Goal: Use online tool/utility: Utilize a website feature to perform a specific function

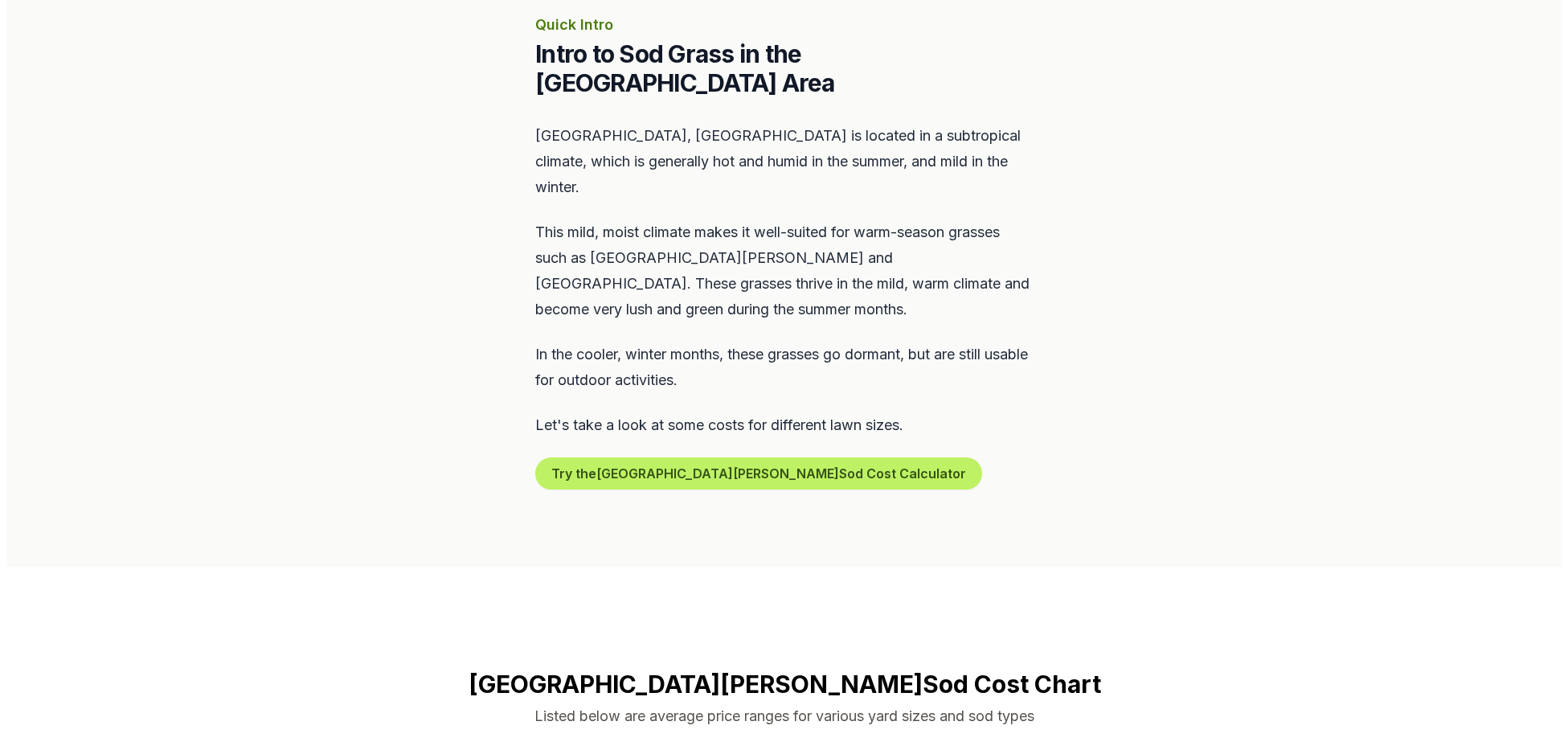
scroll to position [758, 0]
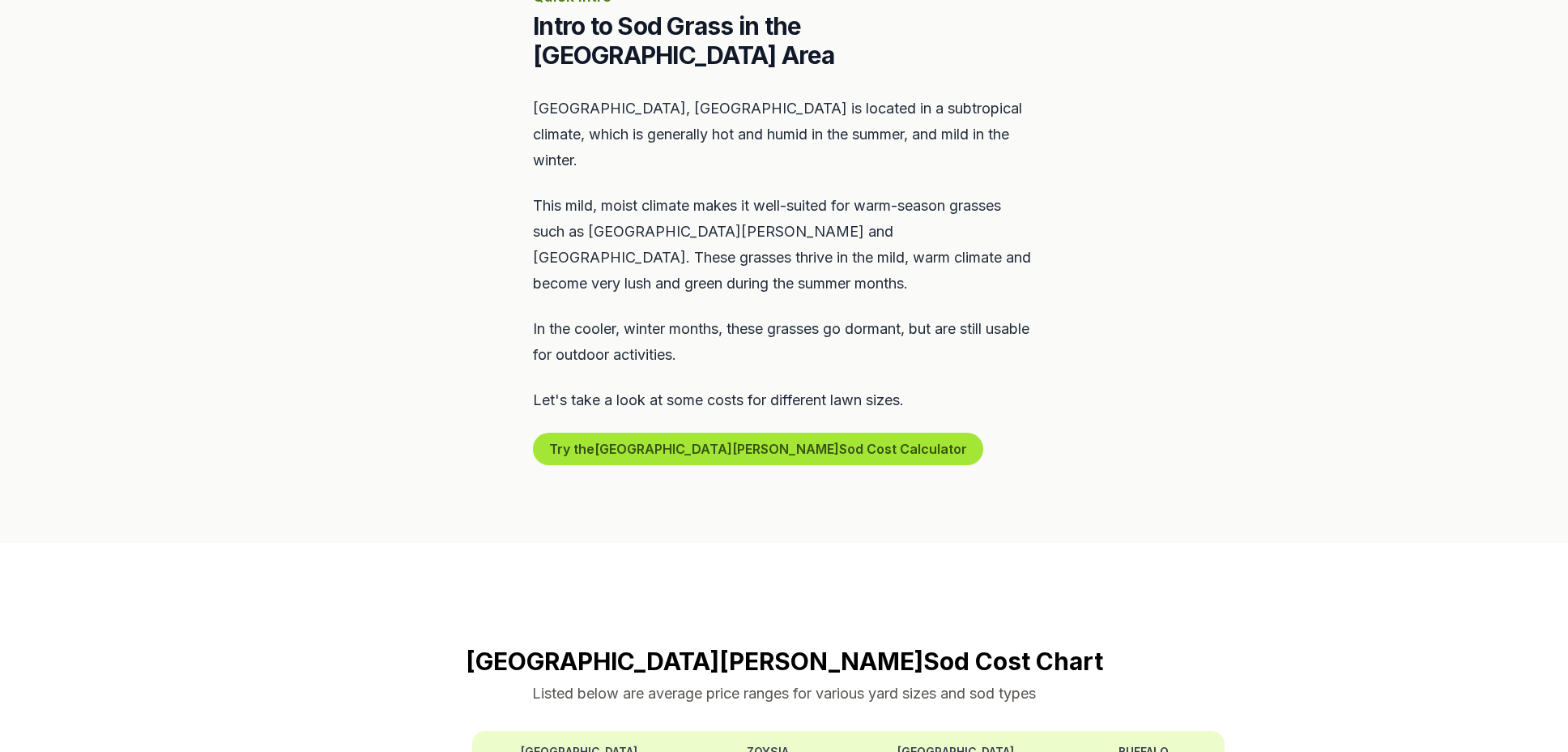
click at [689, 432] on button "Try the [GEOGRAPHIC_DATA] Sod Cost Calculator" at bounding box center [757, 448] width 450 height 32
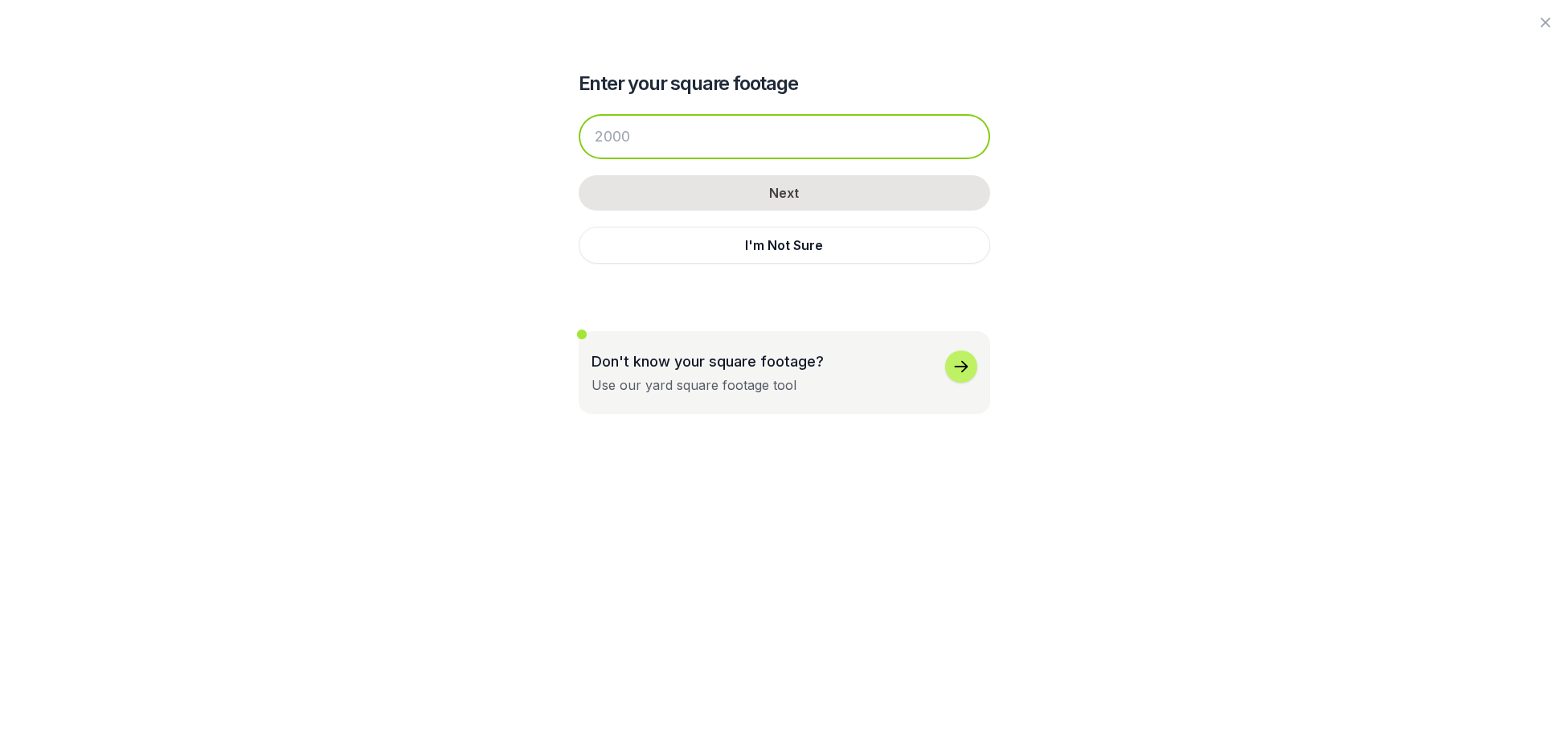
click at [652, 138] on input "number" at bounding box center [784, 137] width 412 height 45
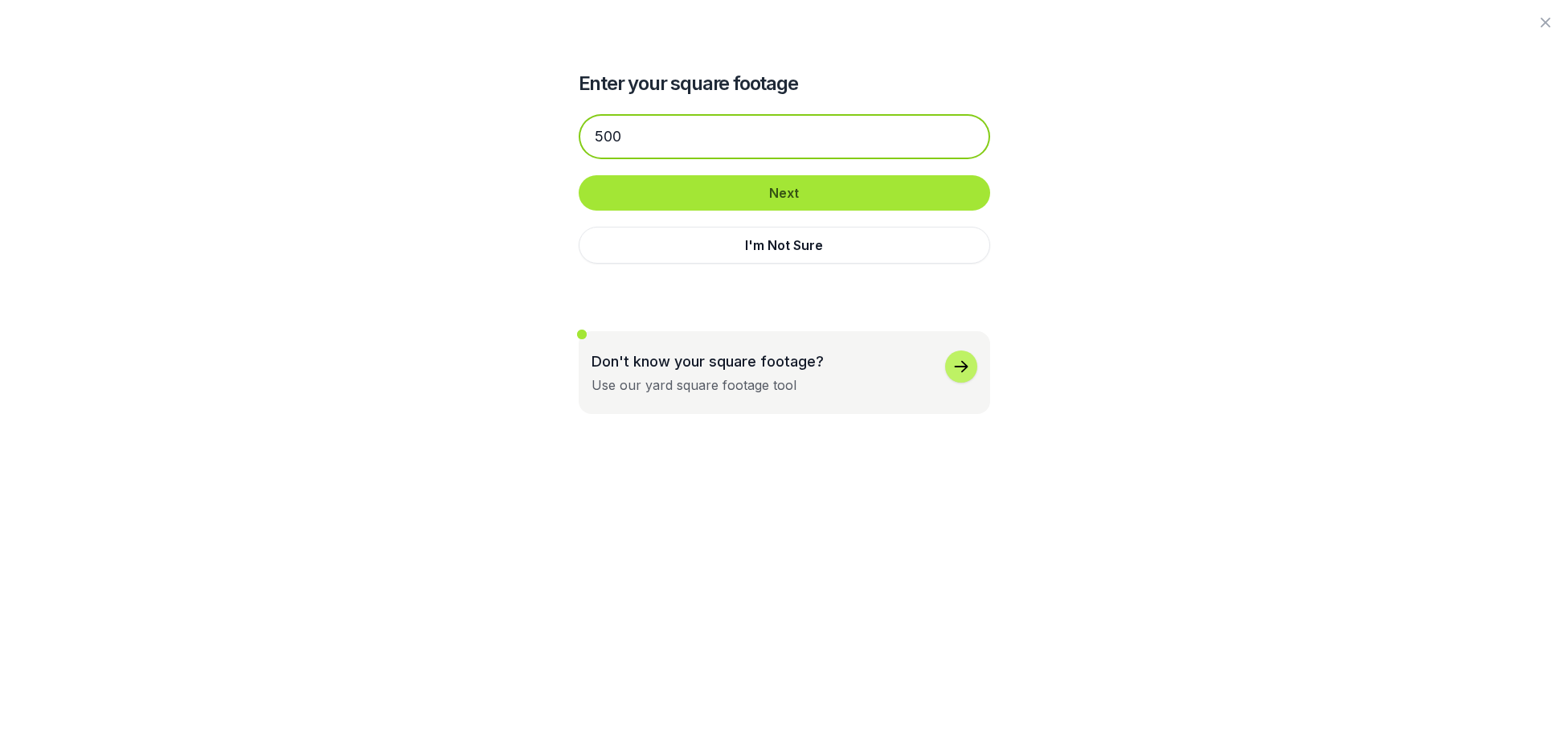
type input "500"
click at [660, 189] on button "Next" at bounding box center [784, 193] width 412 height 35
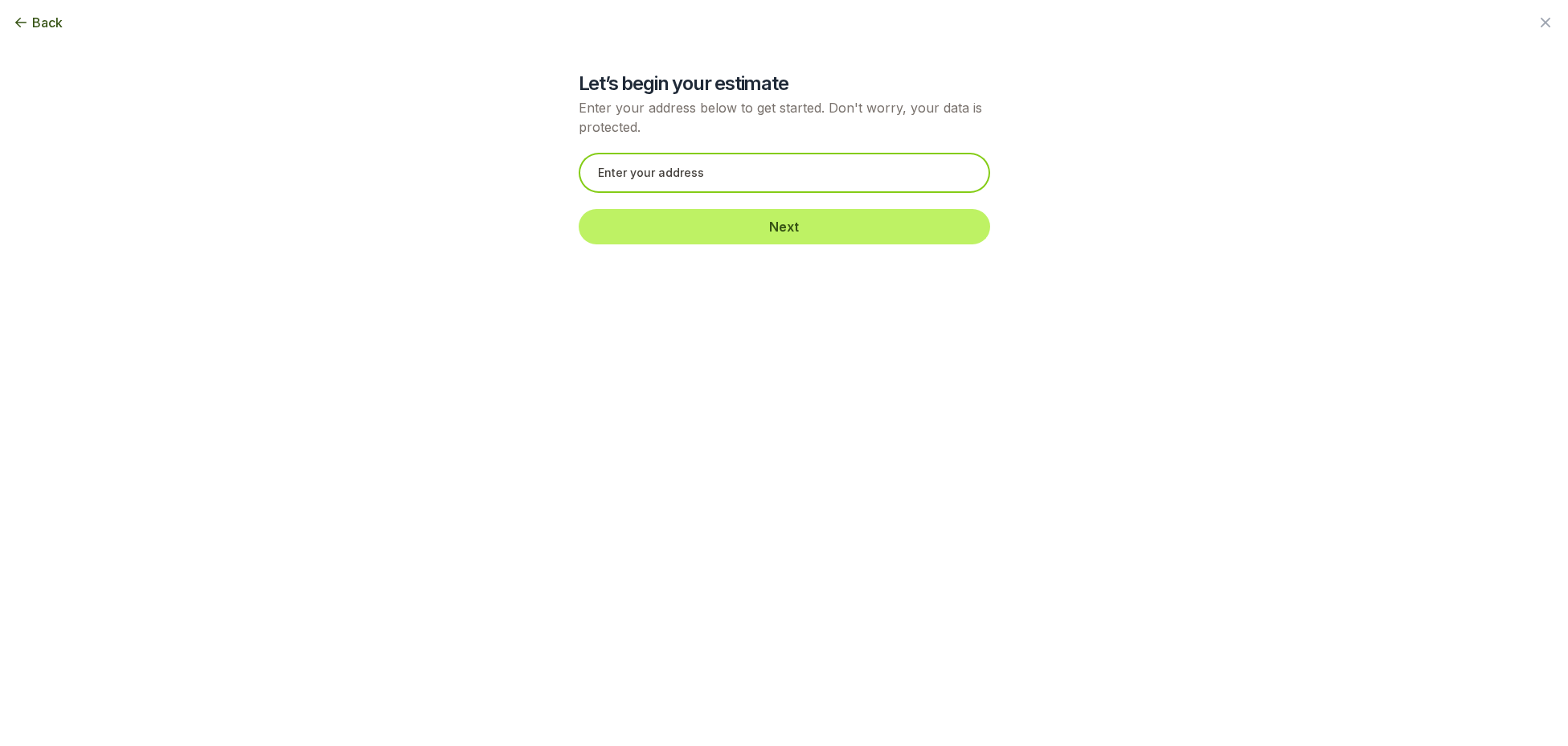
click at [674, 174] on input "text" at bounding box center [784, 172] width 412 height 40
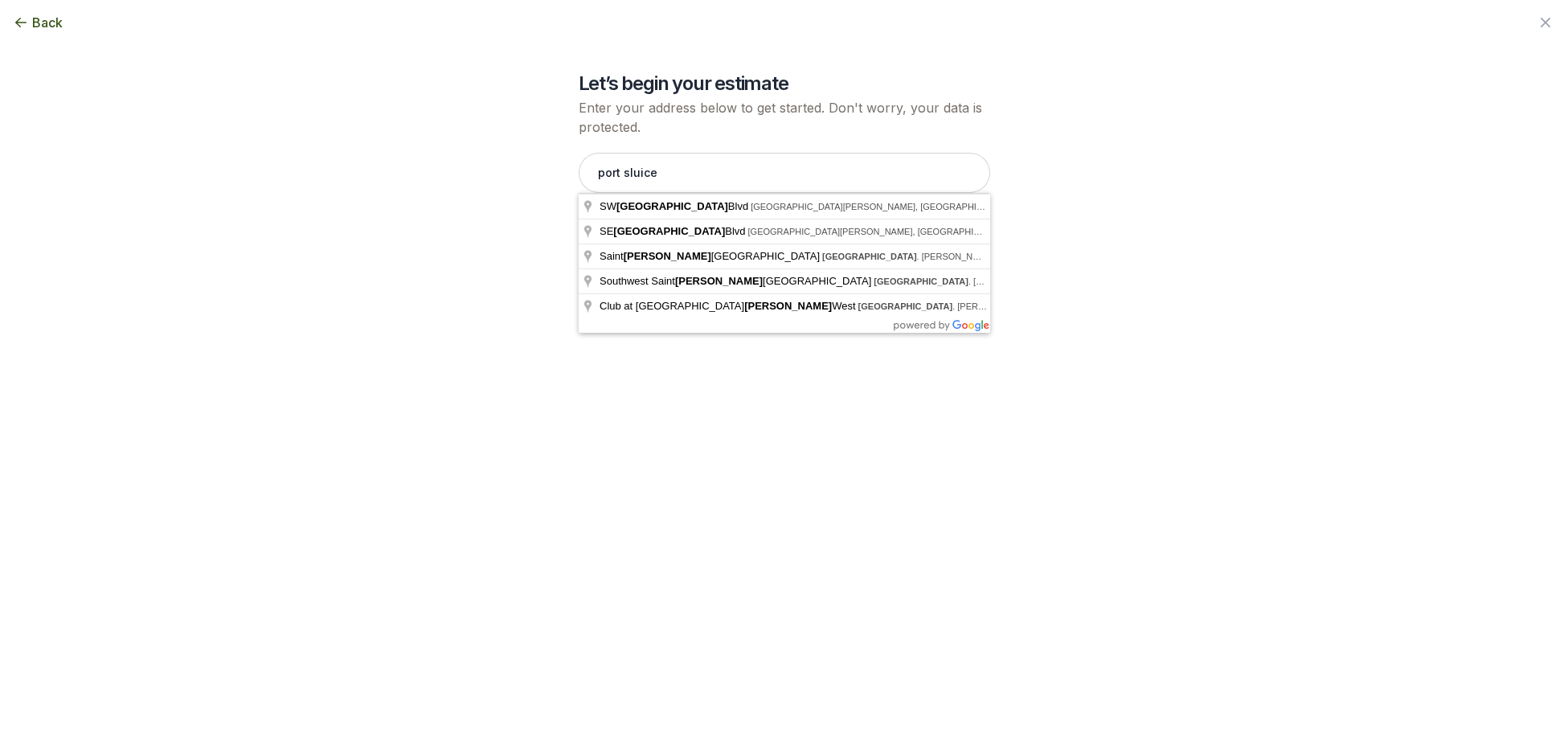
type input "SW [GEOGRAPHIC_DATA][PERSON_NAME], [GEOGRAPHIC_DATA]"
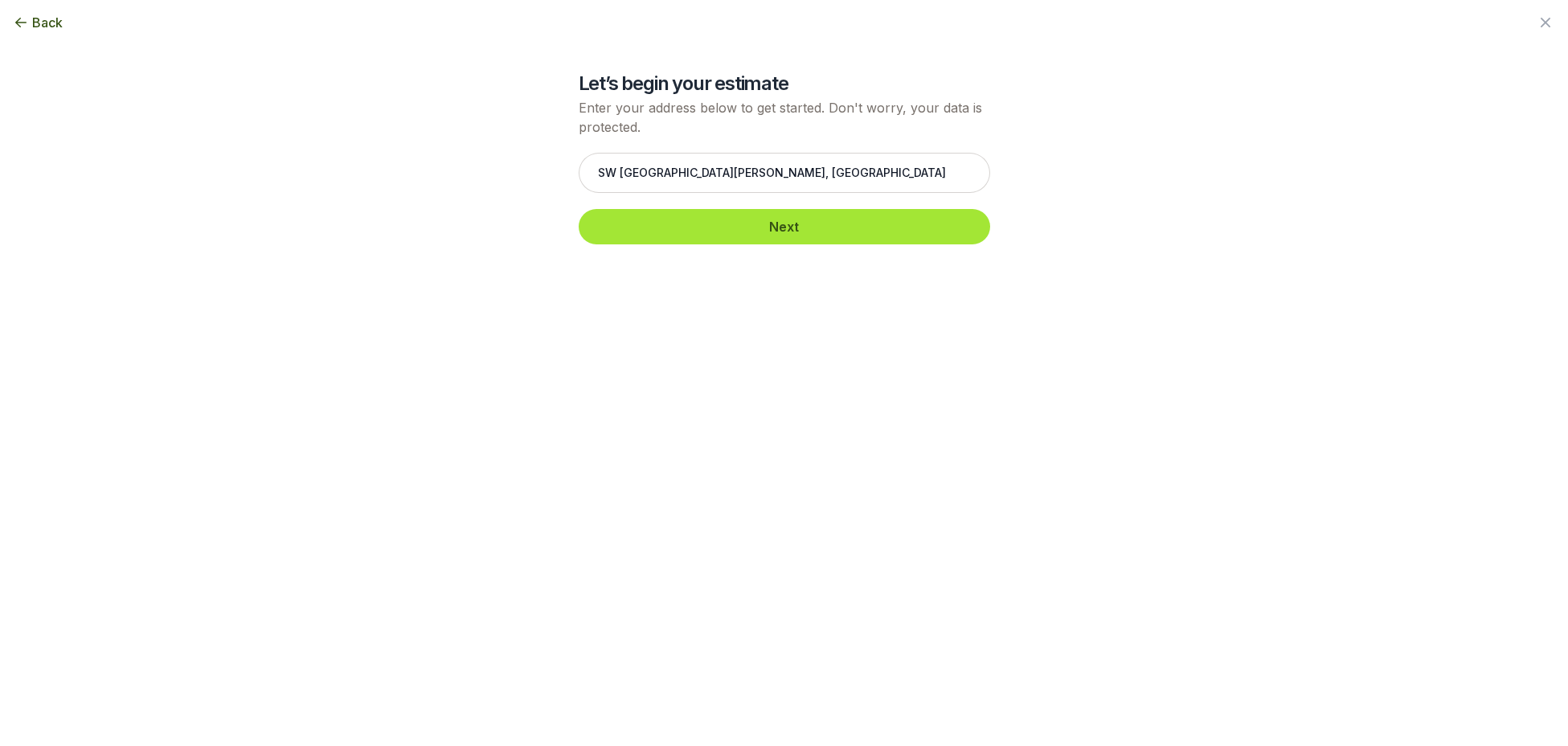
drag, startPoint x: 607, startPoint y: 182, endPoint x: 668, endPoint y: 208, distance: 66.3
click at [688, 230] on button "Next" at bounding box center [784, 226] width 412 height 35
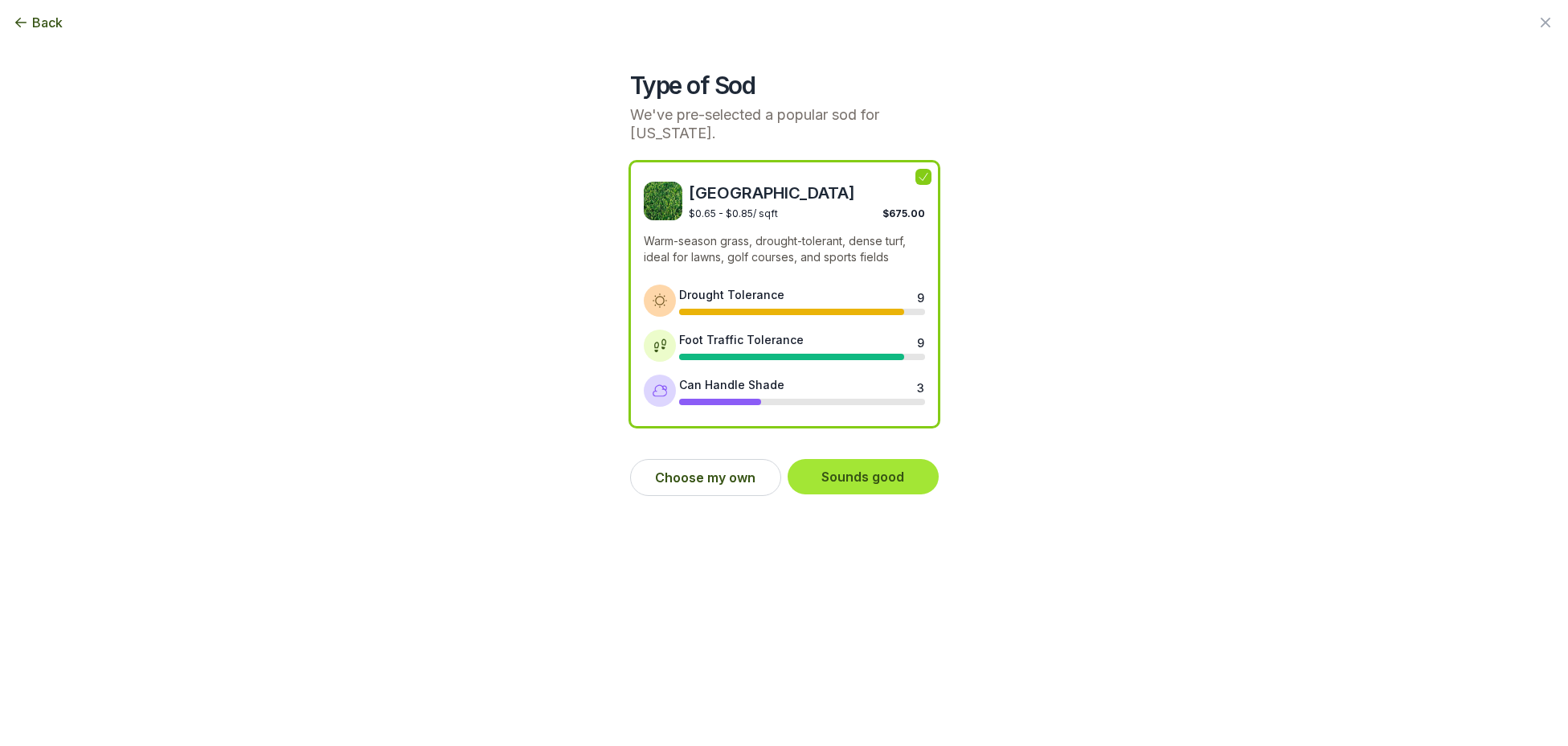
click at [861, 470] on button "Sounds good" at bounding box center [863, 476] width 151 height 35
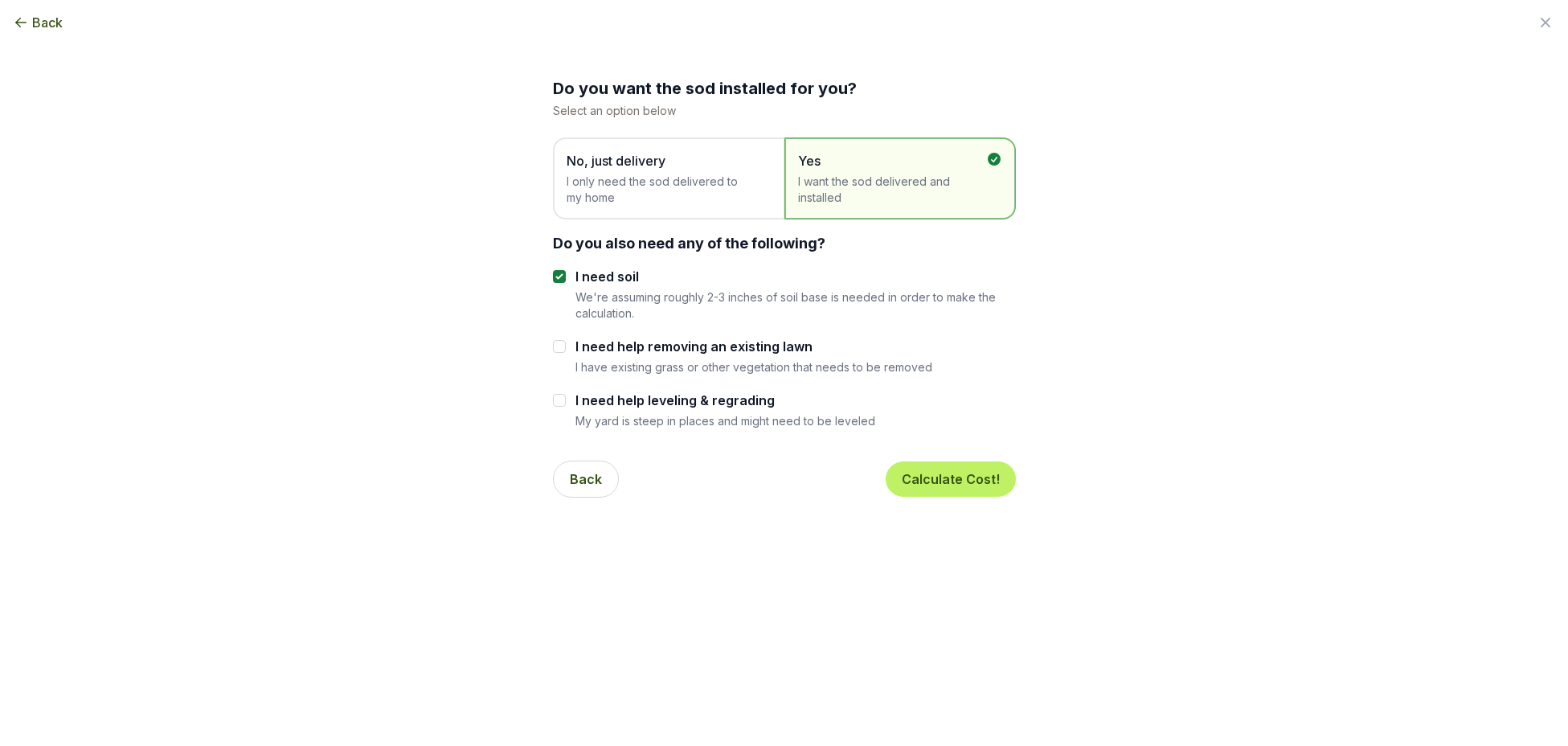
click at [700, 198] on span "I only need the sod delivered to my home" at bounding box center [660, 189] width 188 height 32
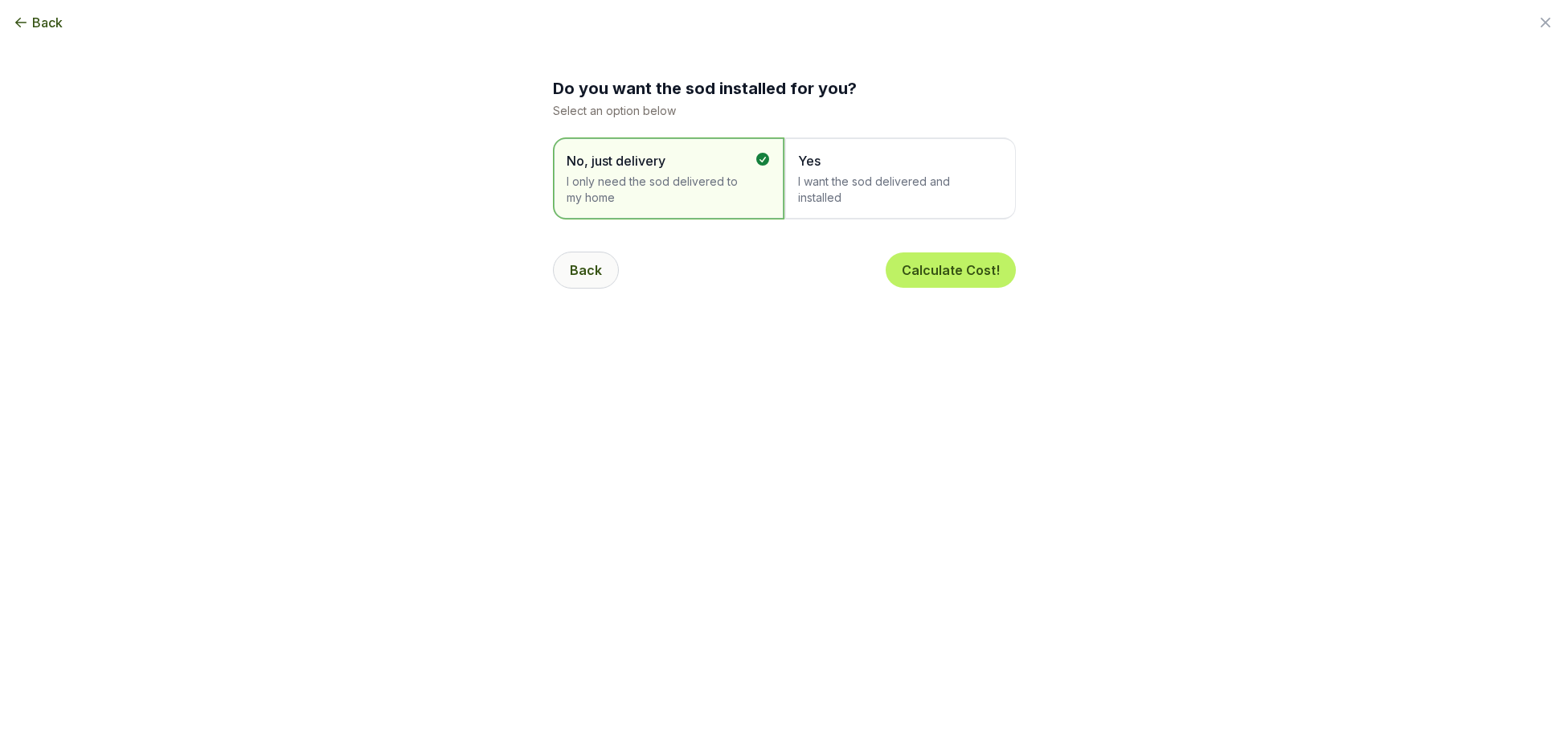
click at [588, 269] on button "Back" at bounding box center [586, 270] width 66 height 37
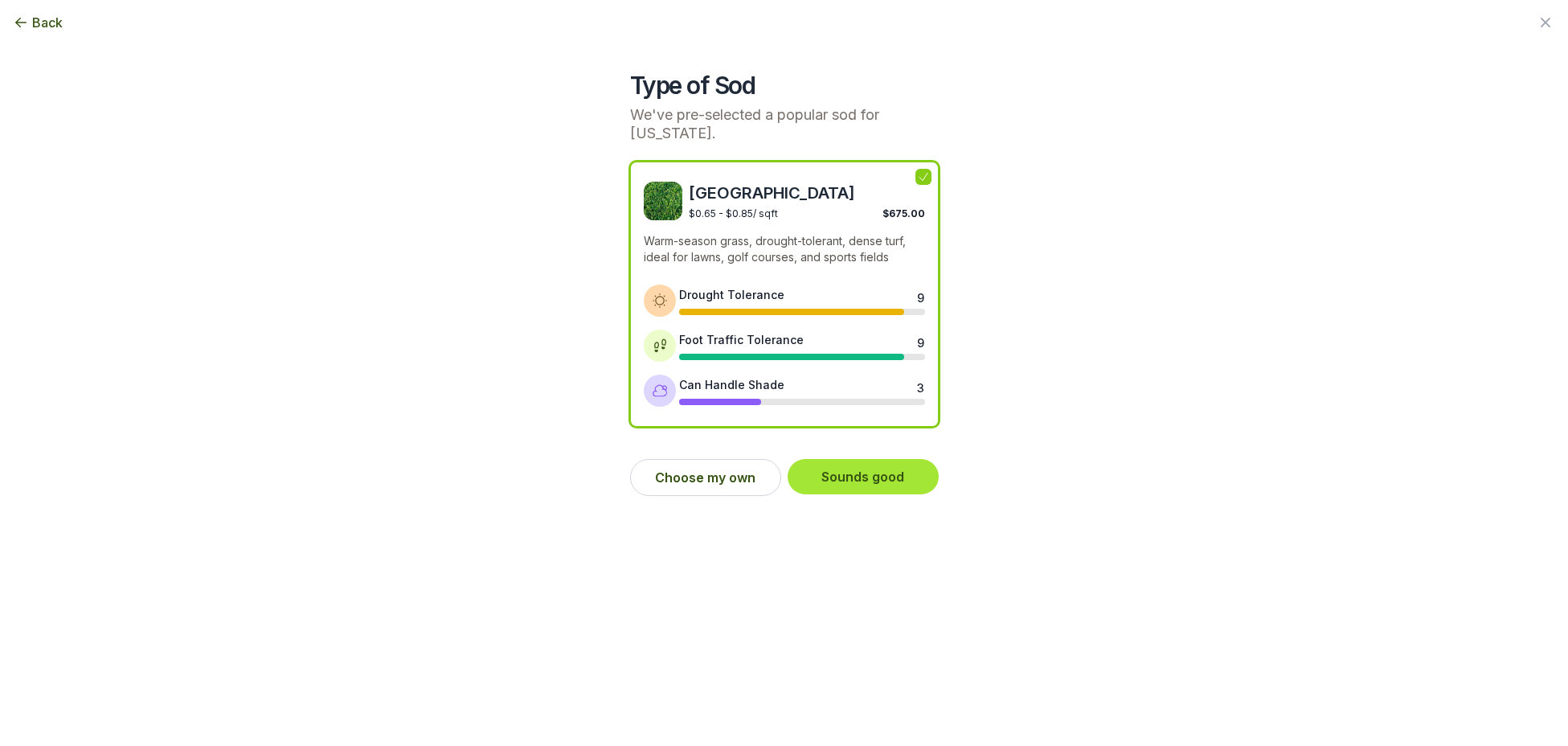
click at [859, 478] on button "Sounds good" at bounding box center [863, 476] width 151 height 35
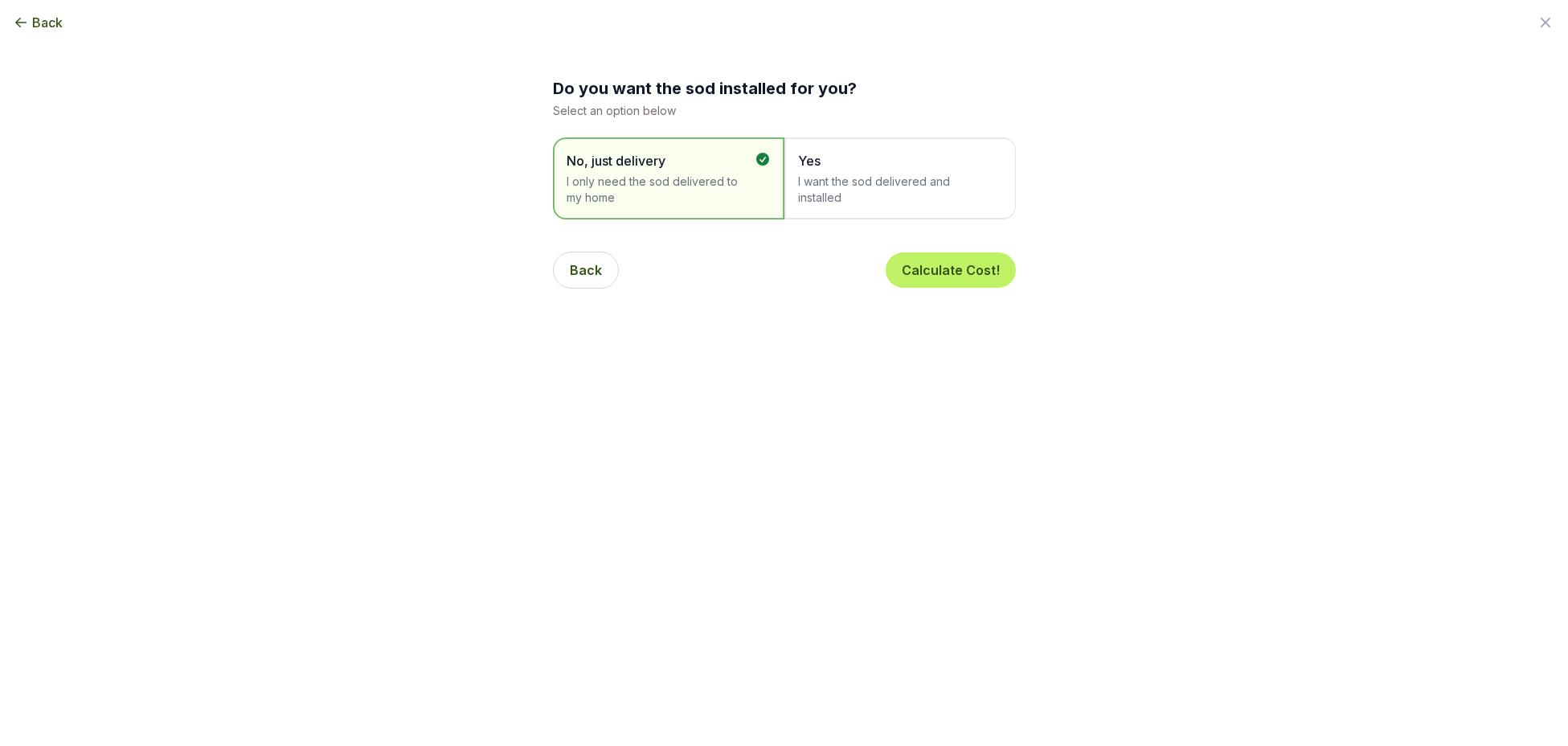
click at [868, 173] on span "Yes I want the sod delivered and installed" at bounding box center [891, 179] width 188 height 54
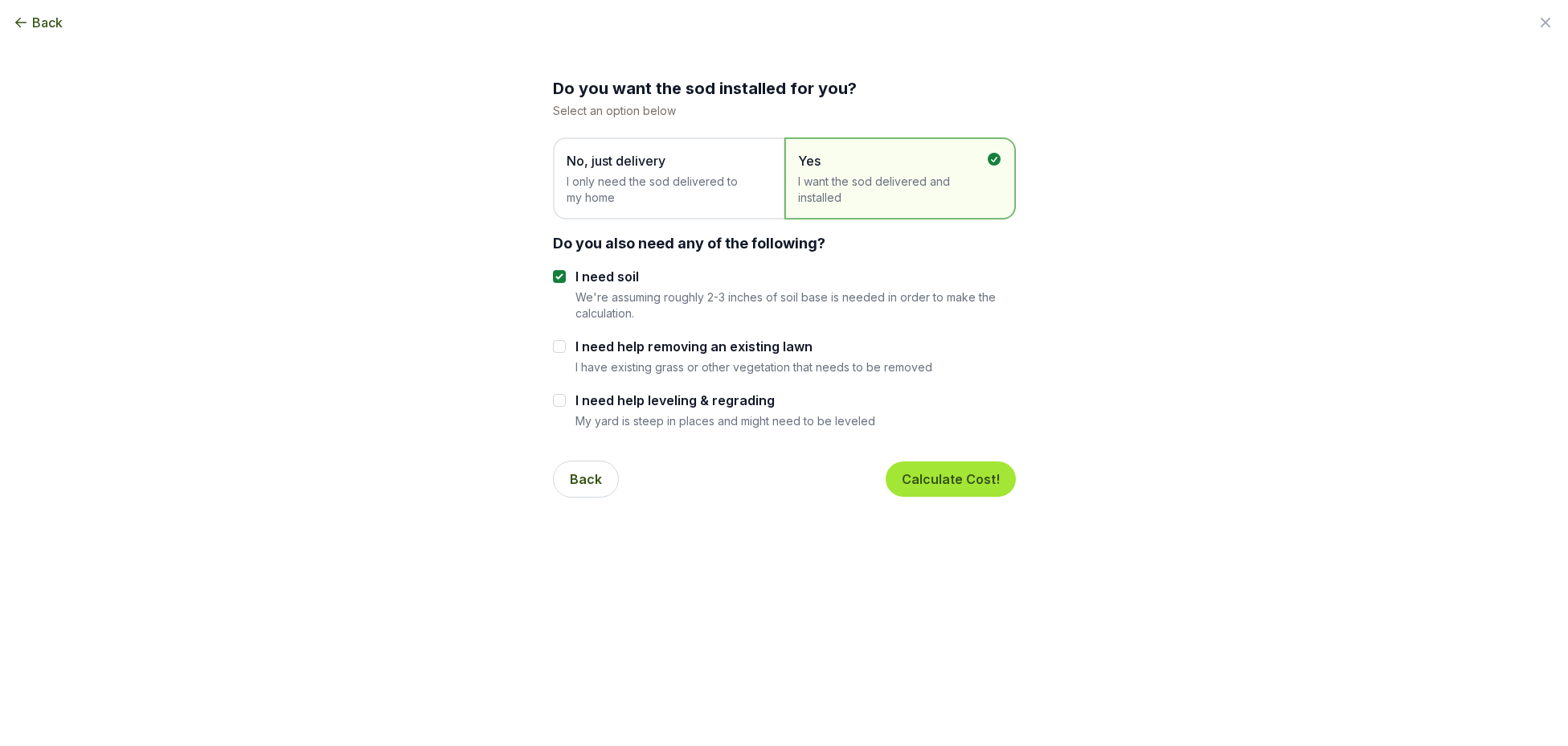
click at [932, 472] on button "Calculate Cost!" at bounding box center [951, 478] width 130 height 35
